Goal: Information Seeking & Learning: Learn about a topic

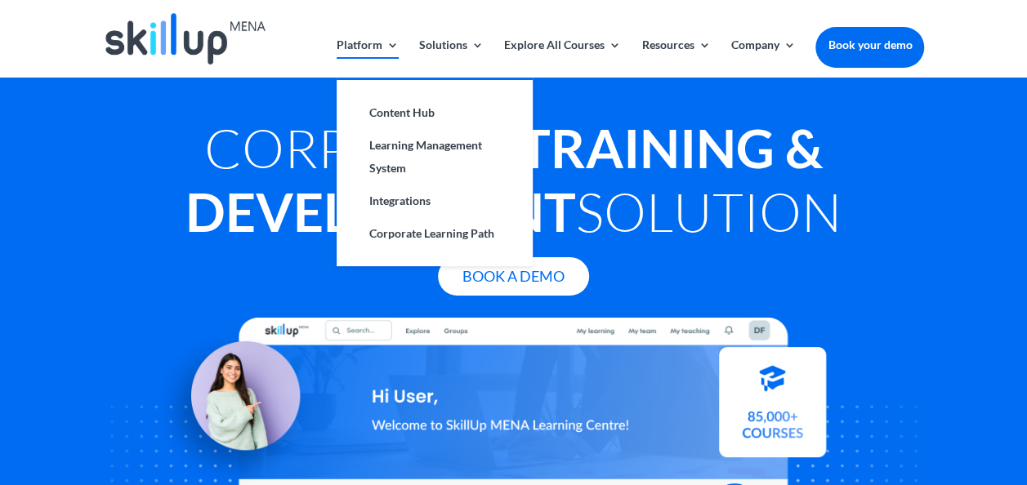
click at [351, 42] on link "Platform" at bounding box center [367, 58] width 62 height 38
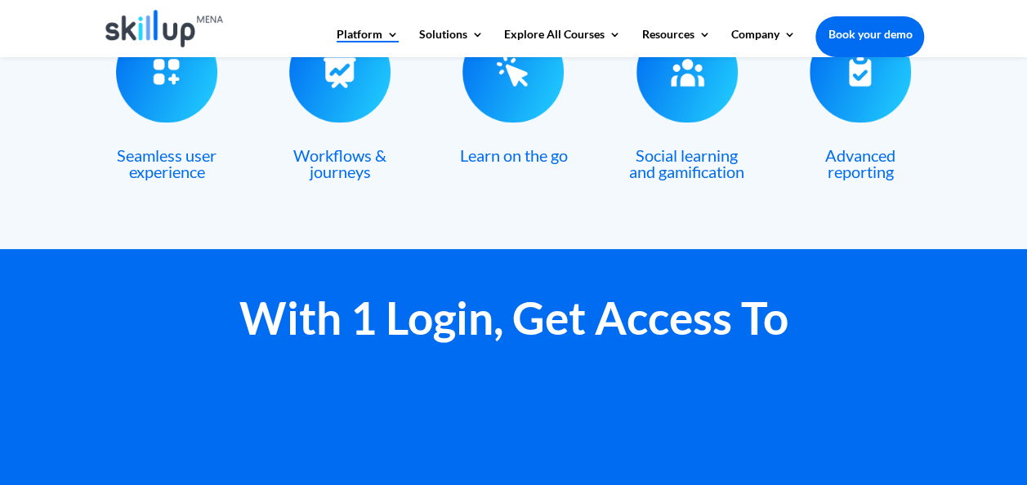
scroll to position [829, 0]
